Goal: Transaction & Acquisition: Purchase product/service

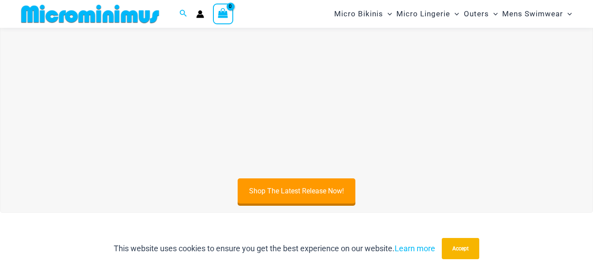
scroll to position [306, 0]
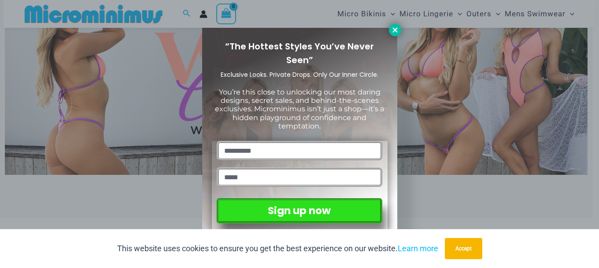
click at [394, 28] on icon at bounding box center [395, 29] width 5 height 5
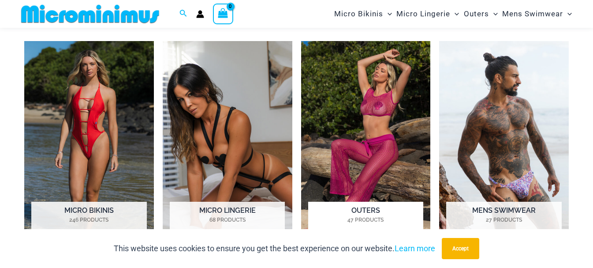
scroll to position [614, 0]
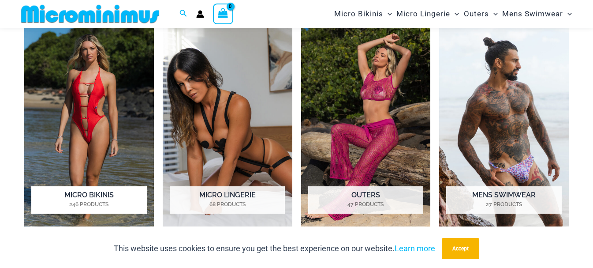
click at [92, 114] on img "Visit product category Micro Bikinis" at bounding box center [89, 126] width 130 height 201
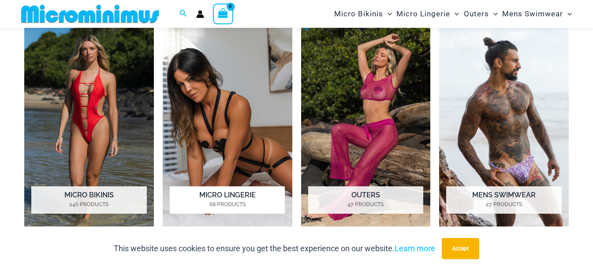
click at [262, 113] on img "Visit product category Micro Lingerie" at bounding box center [228, 126] width 130 height 201
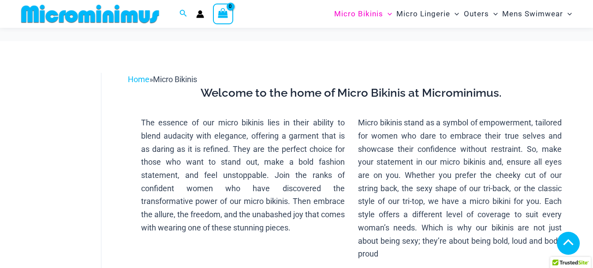
scroll to position [528, 0]
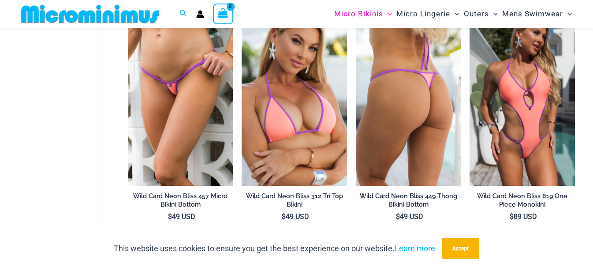
click at [383, 114] on img at bounding box center [408, 107] width 105 height 158
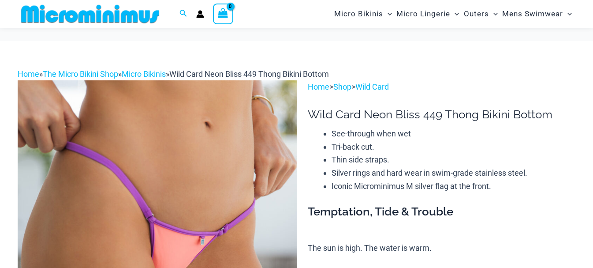
scroll to position [131, 0]
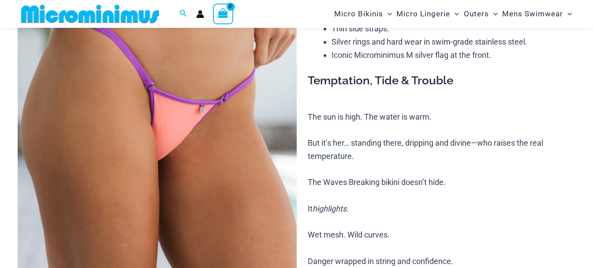
click at [243, 141] on img at bounding box center [157, 158] width 279 height 418
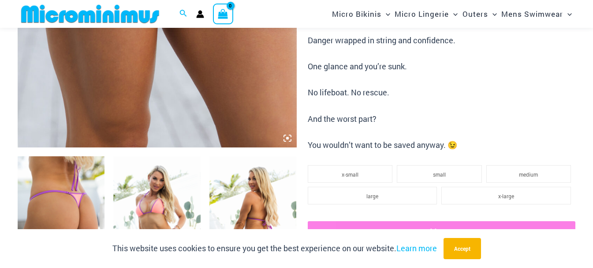
scroll to position [395, 0]
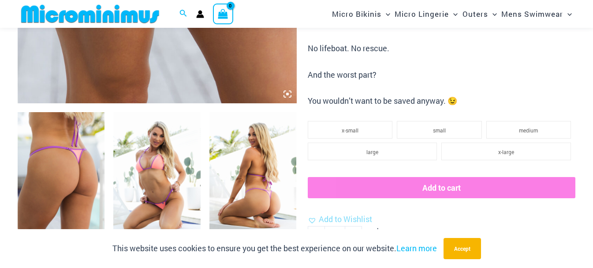
click at [67, 168] on img at bounding box center [61, 177] width 87 height 130
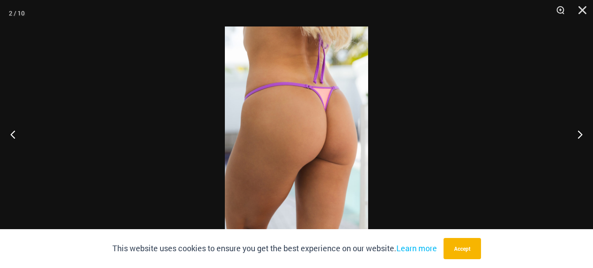
click at [320, 143] on img at bounding box center [296, 133] width 143 height 215
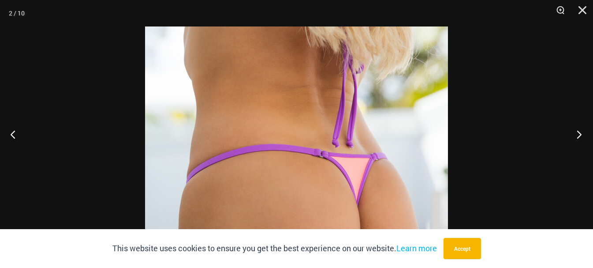
click at [580, 136] on button "Next" at bounding box center [576, 134] width 33 height 44
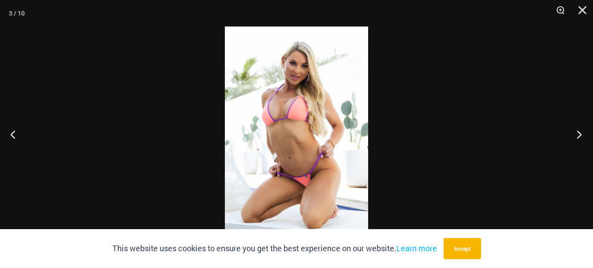
click at [580, 136] on button "Next" at bounding box center [576, 134] width 33 height 44
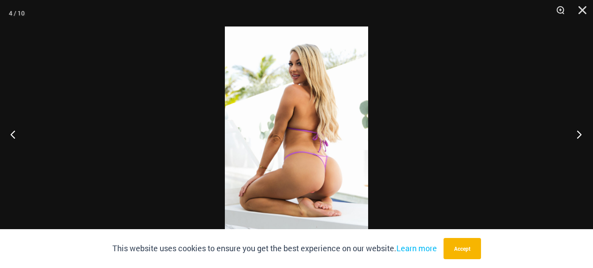
click at [580, 136] on button "Next" at bounding box center [576, 134] width 33 height 44
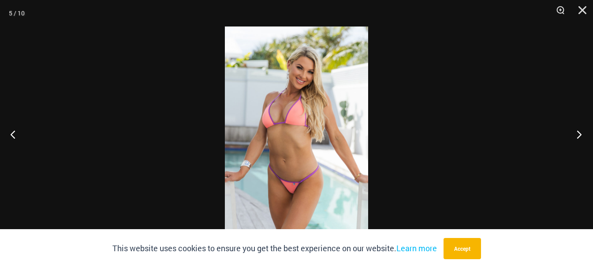
click at [580, 136] on button "Next" at bounding box center [576, 134] width 33 height 44
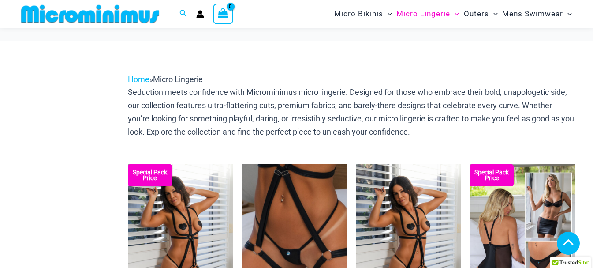
scroll to position [353, 0]
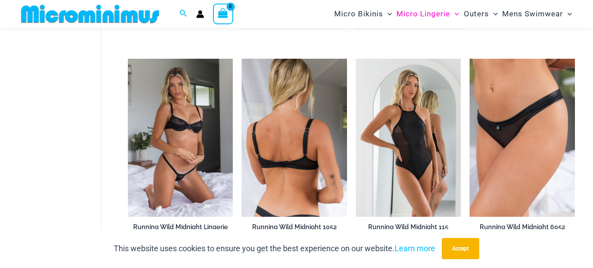
click at [298, 128] on img at bounding box center [294, 138] width 105 height 158
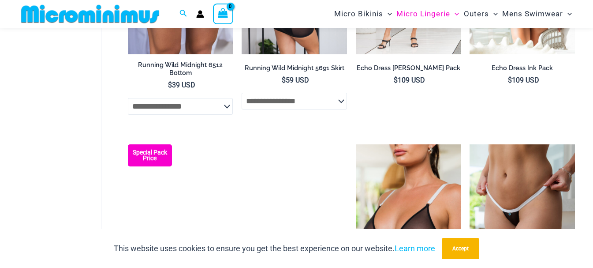
scroll to position [837, 0]
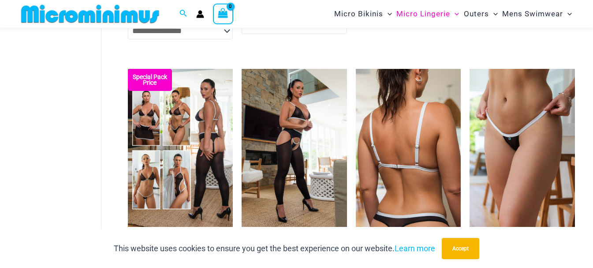
click at [426, 164] on img at bounding box center [408, 148] width 105 height 158
click at [415, 166] on img at bounding box center [408, 148] width 105 height 158
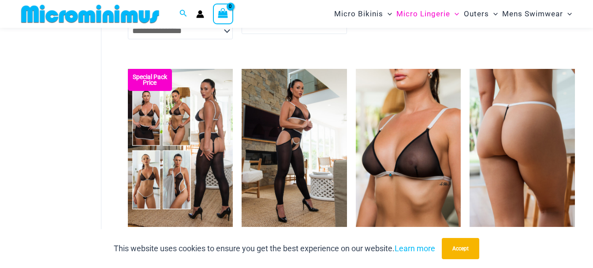
click at [520, 133] on img at bounding box center [521, 148] width 105 height 158
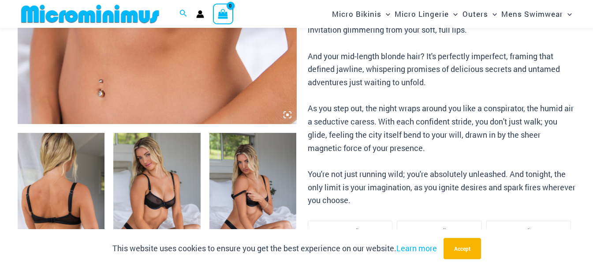
scroll to position [394, 0]
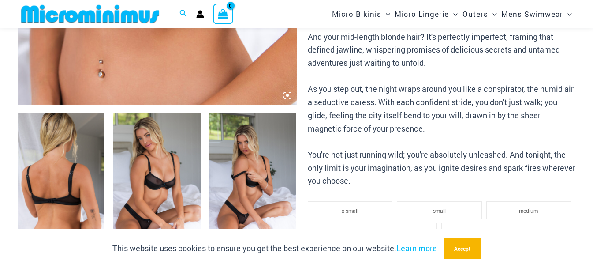
click at [73, 185] on img at bounding box center [61, 178] width 87 height 130
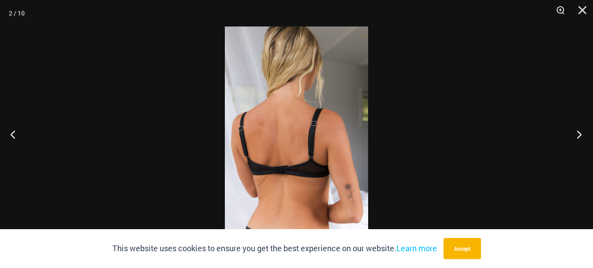
click at [583, 135] on button "Next" at bounding box center [576, 134] width 33 height 44
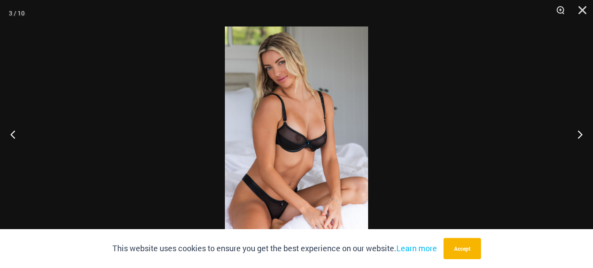
click at [304, 151] on img at bounding box center [296, 133] width 143 height 215
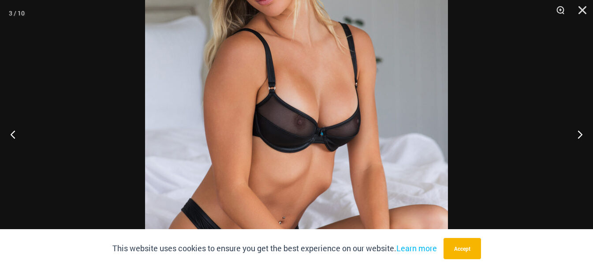
click at [304, 152] on img at bounding box center [296, 114] width 303 height 454
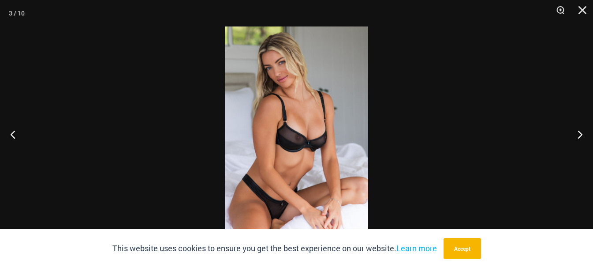
click at [304, 152] on img at bounding box center [296, 133] width 143 height 215
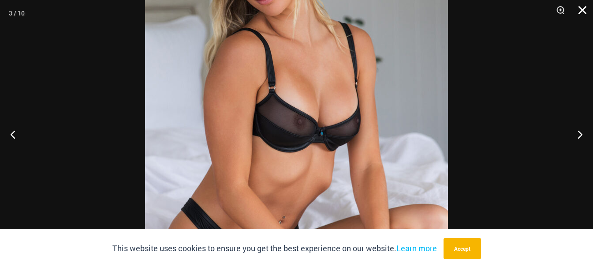
click at [586, 6] on button "Close" at bounding box center [579, 13] width 22 height 26
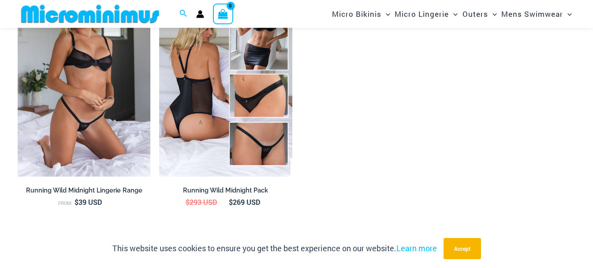
scroll to position [1055, 0]
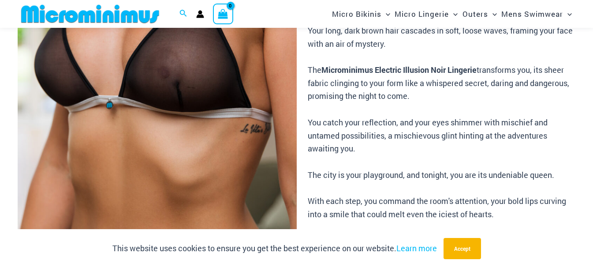
scroll to position [300, 0]
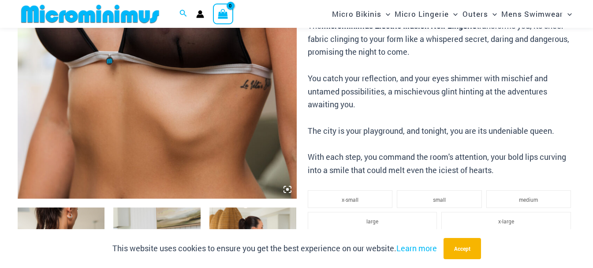
click at [289, 186] on icon at bounding box center [290, 187] width 2 height 2
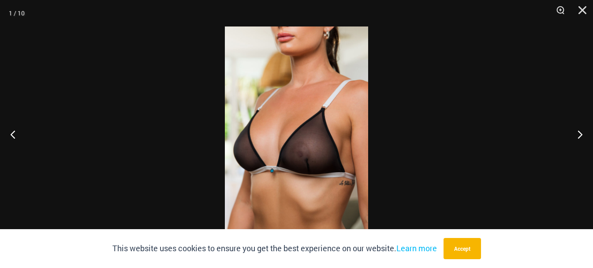
click at [285, 138] on img at bounding box center [296, 133] width 143 height 215
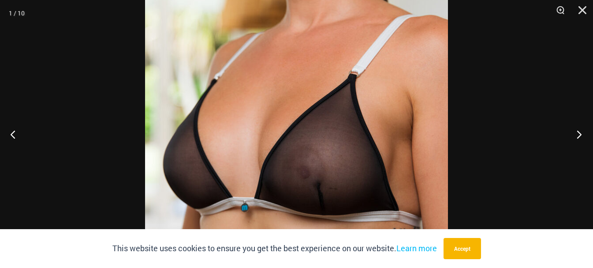
click at [580, 134] on button "Next" at bounding box center [576, 134] width 33 height 44
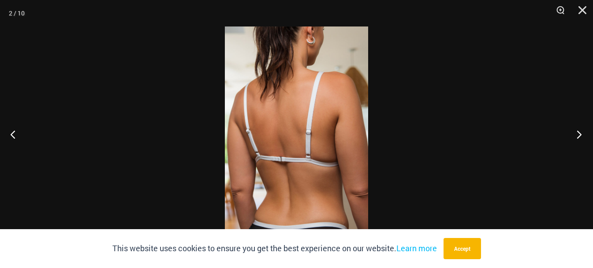
click at [580, 134] on button "Next" at bounding box center [576, 134] width 33 height 44
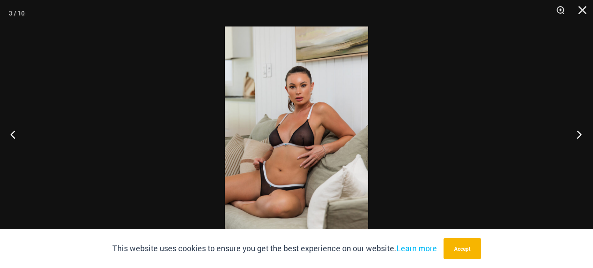
click at [581, 134] on button "Next" at bounding box center [576, 134] width 33 height 44
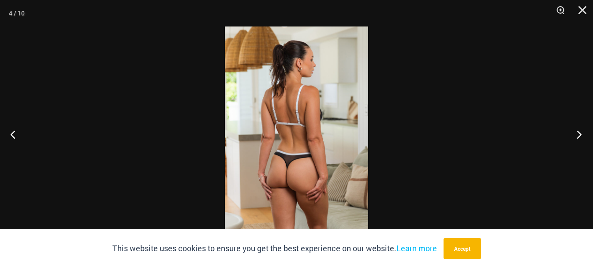
click at [581, 134] on button "Next" at bounding box center [576, 134] width 33 height 44
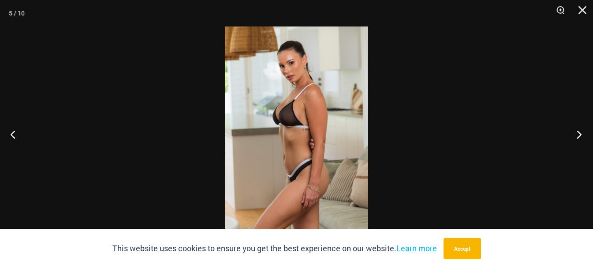
click at [581, 134] on button "Next" at bounding box center [576, 134] width 33 height 44
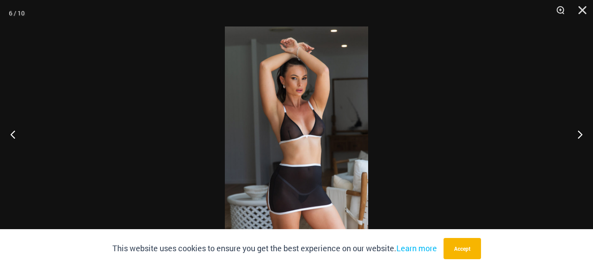
click at [300, 139] on img at bounding box center [296, 133] width 143 height 215
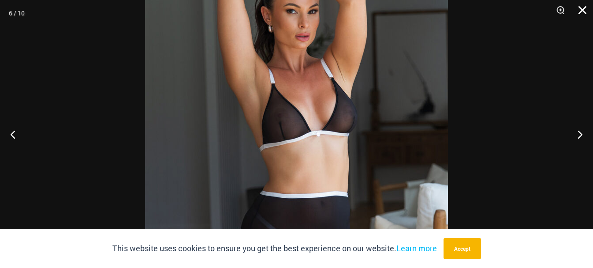
click at [581, 10] on button "Close" at bounding box center [579, 13] width 22 height 26
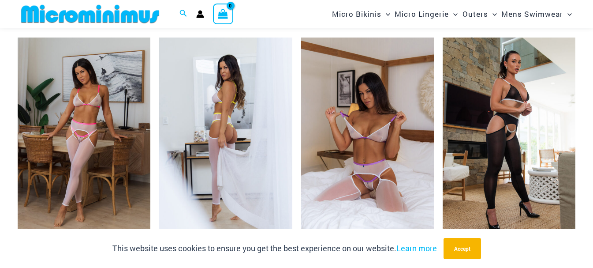
scroll to position [917, 0]
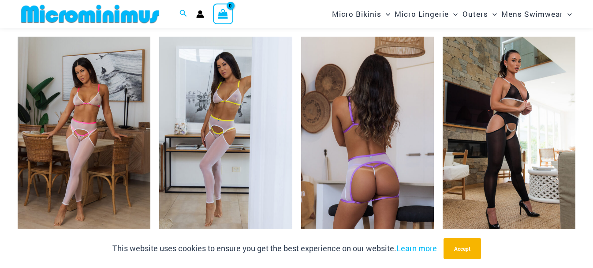
click at [335, 134] on img at bounding box center [367, 136] width 133 height 199
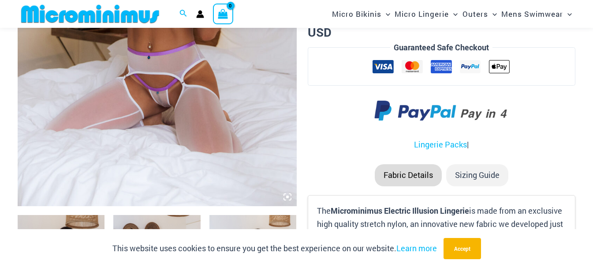
scroll to position [304, 0]
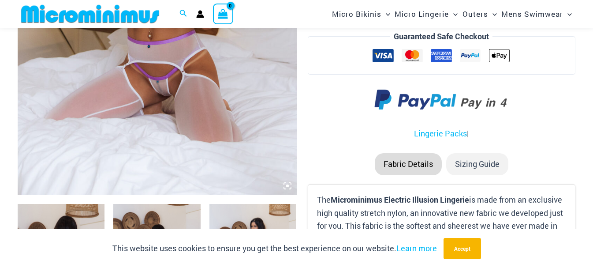
click at [286, 186] on icon at bounding box center [287, 185] width 3 height 3
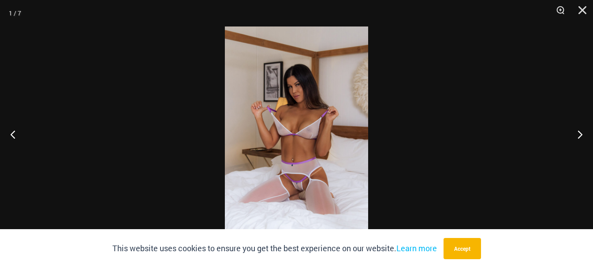
click at [291, 143] on img at bounding box center [296, 133] width 143 height 215
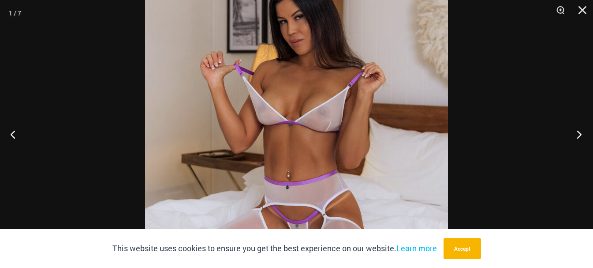
click at [581, 136] on button "Next" at bounding box center [576, 134] width 33 height 44
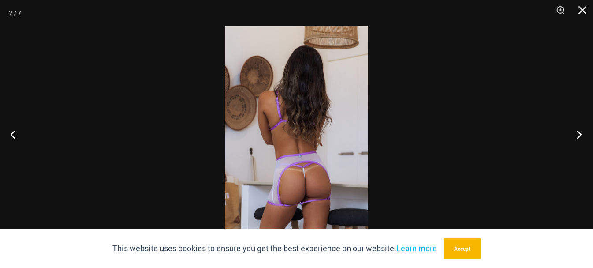
click at [579, 136] on button "Next" at bounding box center [576, 134] width 33 height 44
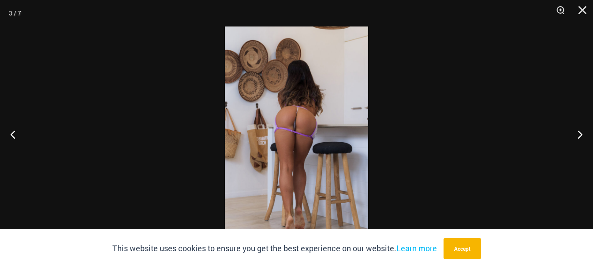
click at [292, 148] on img at bounding box center [296, 133] width 143 height 215
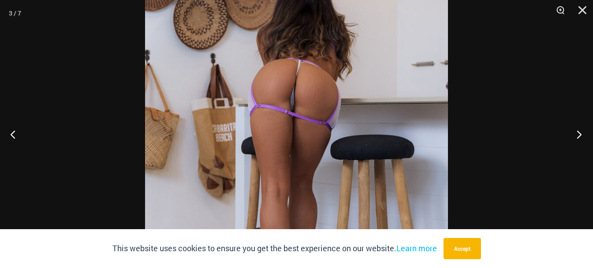
click at [578, 133] on button "Next" at bounding box center [576, 134] width 33 height 44
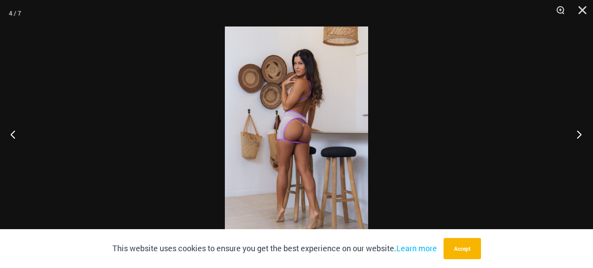
click at [574, 133] on button "Next" at bounding box center [576, 134] width 33 height 44
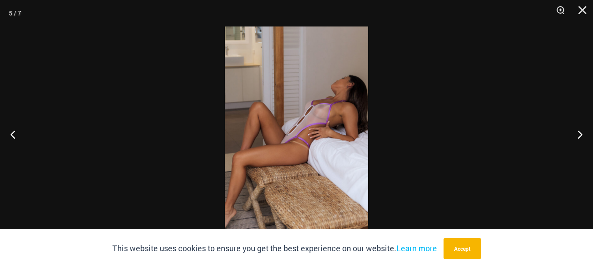
click at [320, 156] on img at bounding box center [296, 133] width 143 height 215
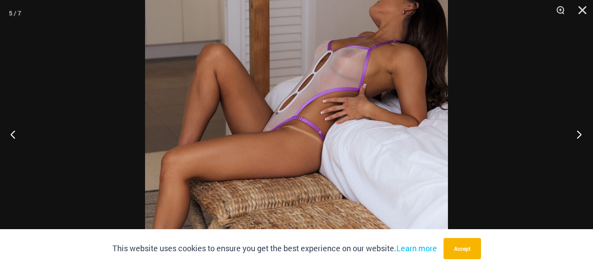
click at [583, 133] on button "Next" at bounding box center [576, 134] width 33 height 44
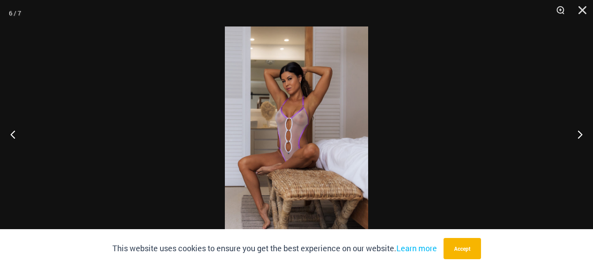
click at [303, 165] on img at bounding box center [296, 133] width 143 height 215
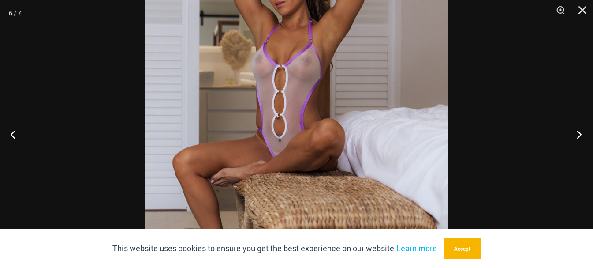
click at [580, 134] on button "Next" at bounding box center [576, 134] width 33 height 44
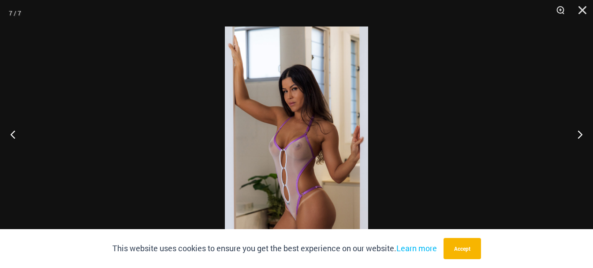
click at [325, 157] on img at bounding box center [296, 133] width 143 height 215
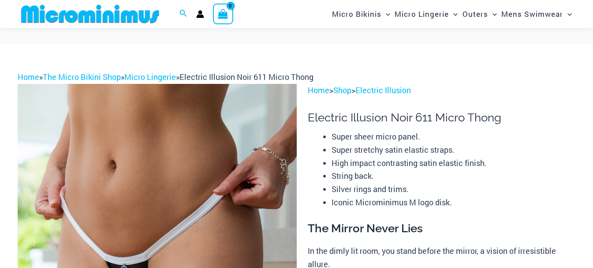
scroll to position [131, 0]
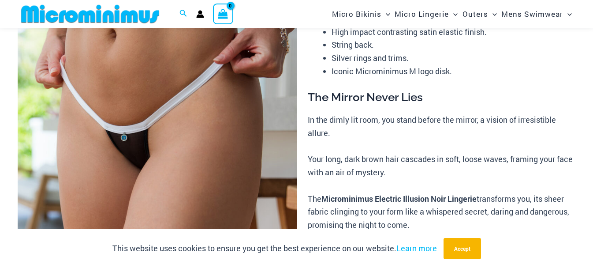
click at [237, 159] on img at bounding box center [157, 162] width 279 height 418
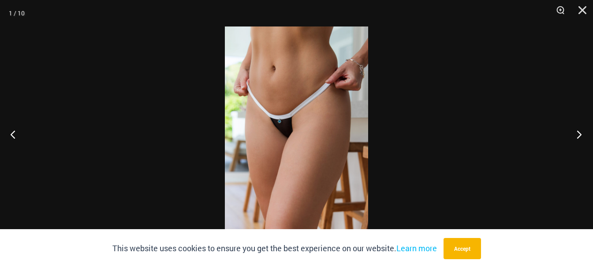
click at [574, 138] on button "Next" at bounding box center [576, 134] width 33 height 44
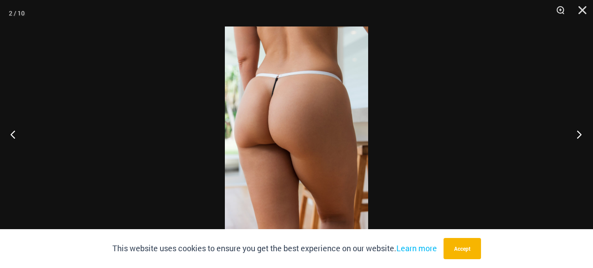
click at [580, 132] on button "Next" at bounding box center [576, 134] width 33 height 44
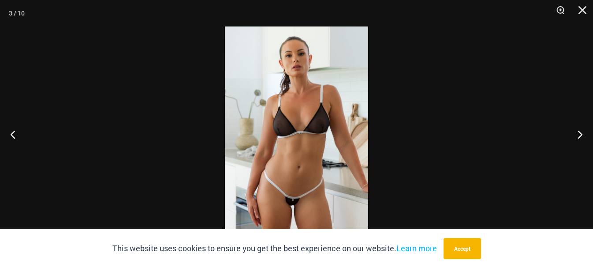
click at [275, 163] on img at bounding box center [296, 133] width 143 height 215
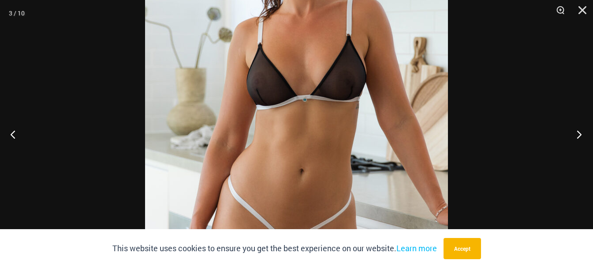
click at [576, 136] on button "Next" at bounding box center [576, 134] width 33 height 44
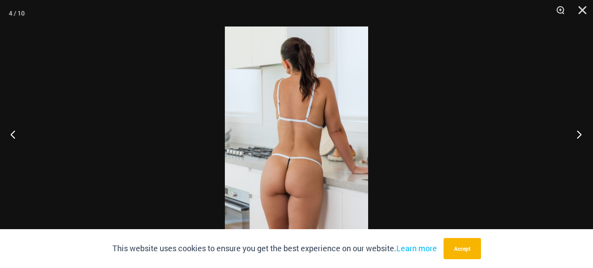
click at [577, 136] on button "Next" at bounding box center [576, 134] width 33 height 44
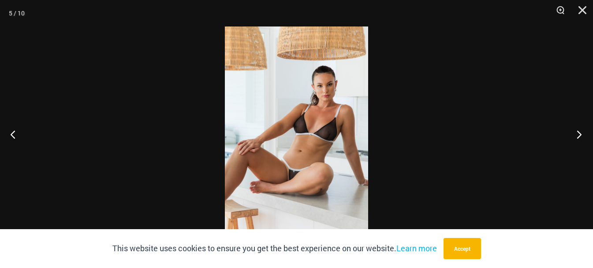
click at [577, 136] on button "Next" at bounding box center [576, 134] width 33 height 44
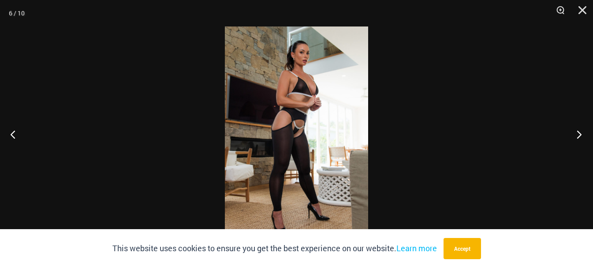
click at [577, 136] on button "Next" at bounding box center [576, 134] width 33 height 44
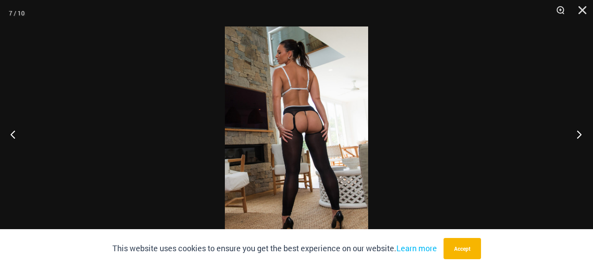
click at [577, 136] on button "Next" at bounding box center [576, 134] width 33 height 44
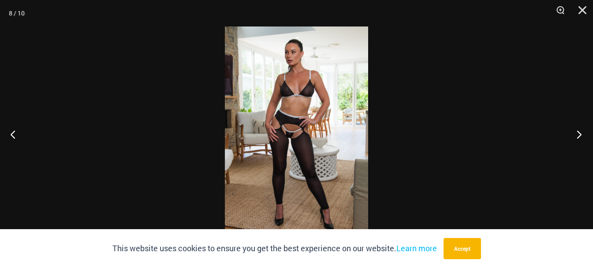
click at [577, 136] on button "Next" at bounding box center [576, 134] width 33 height 44
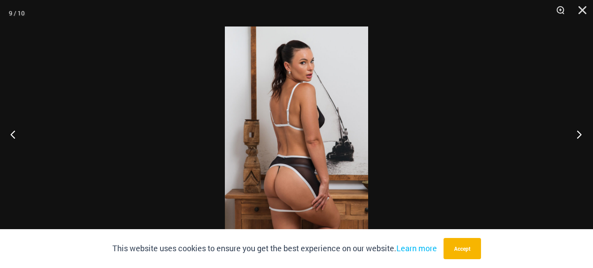
click at [577, 136] on button "Next" at bounding box center [576, 134] width 33 height 44
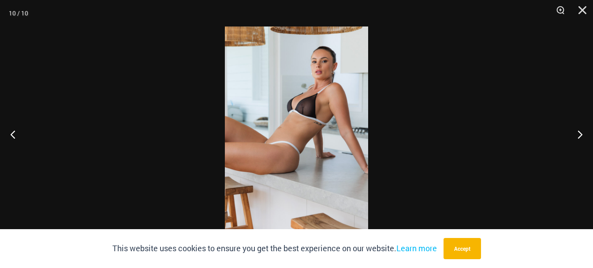
click at [310, 147] on img at bounding box center [296, 133] width 143 height 215
